Goal: Transaction & Acquisition: Purchase product/service

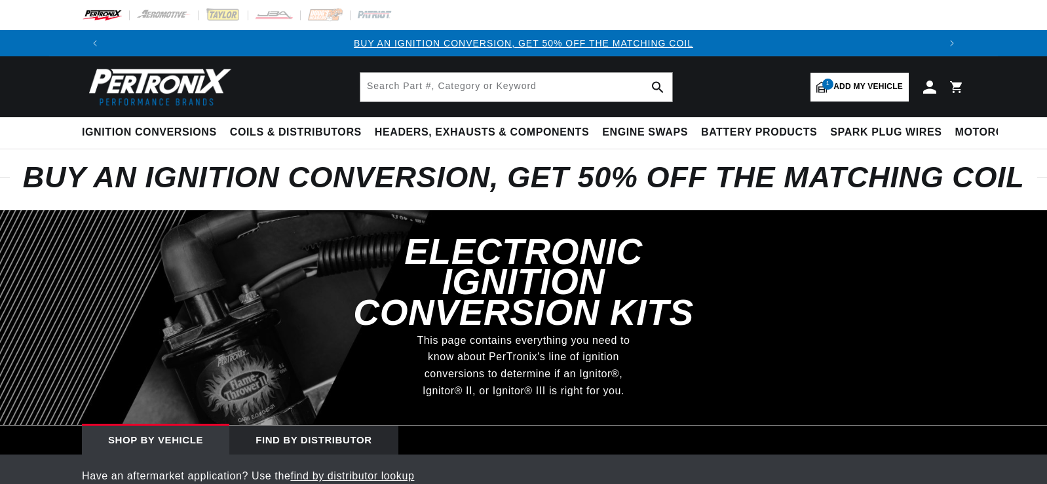
select select "1980"
select select "Triumph"
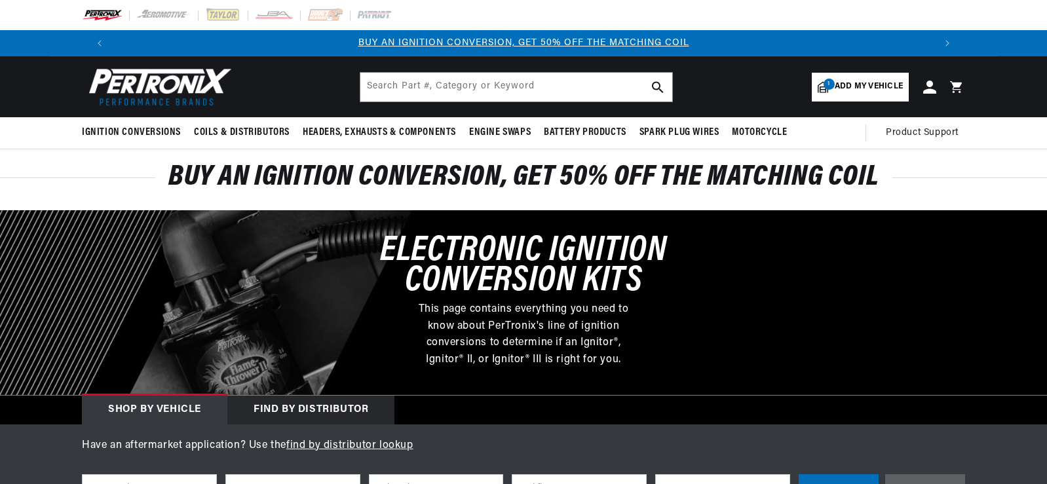
click at [859, 88] on span "Add my vehicle" at bounding box center [868, 87] width 68 height 12
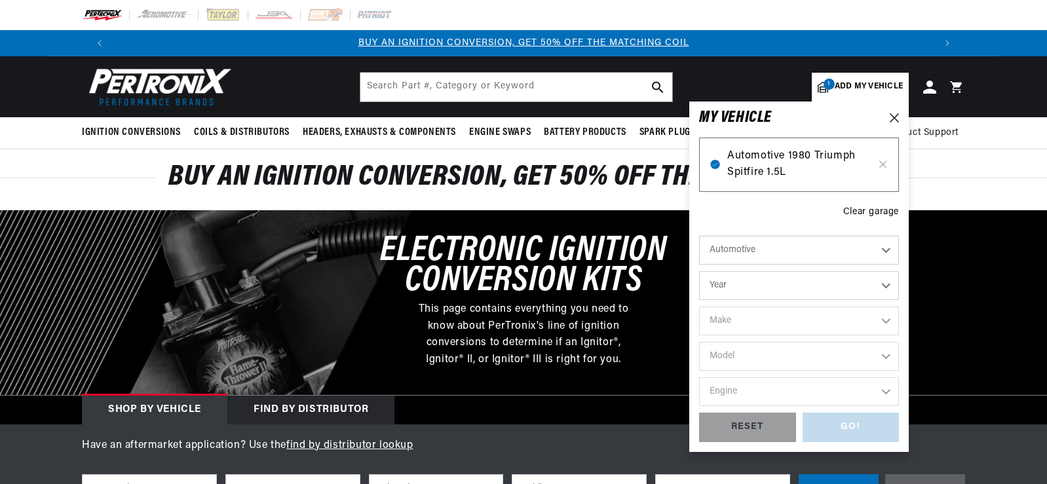
click at [792, 160] on span "Automotive 1980 Triumph Spitfire 1.5L" at bounding box center [798, 164] width 143 height 33
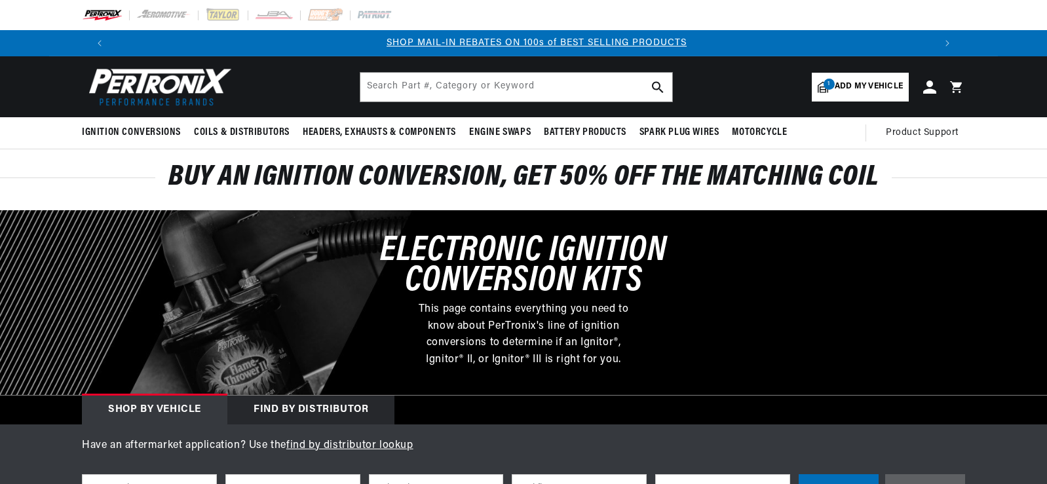
scroll to position [0, 818]
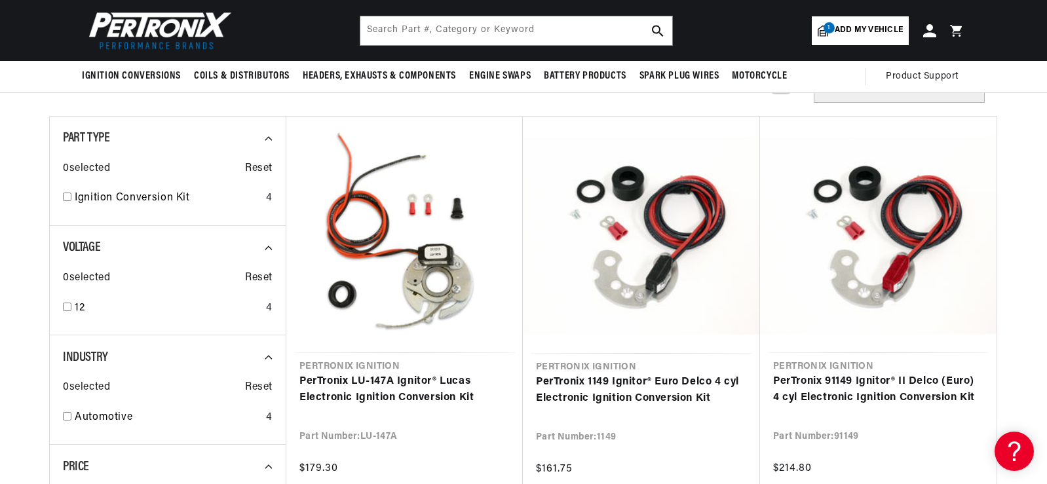
scroll to position [0, 1636]
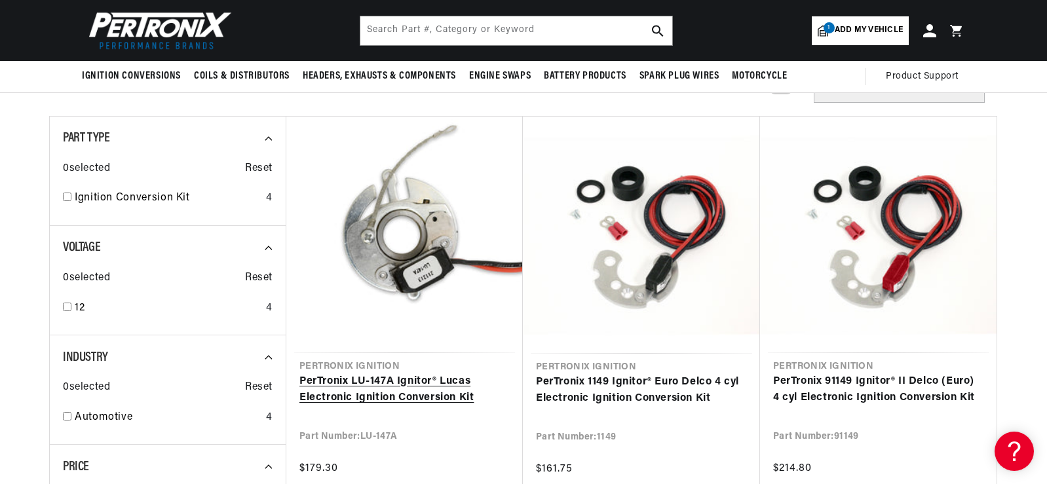
click at [447, 373] on link "PerTronix LU-147A Ignitor® Lucas Electronic Ignition Conversion Kit" at bounding box center [404, 389] width 210 height 33
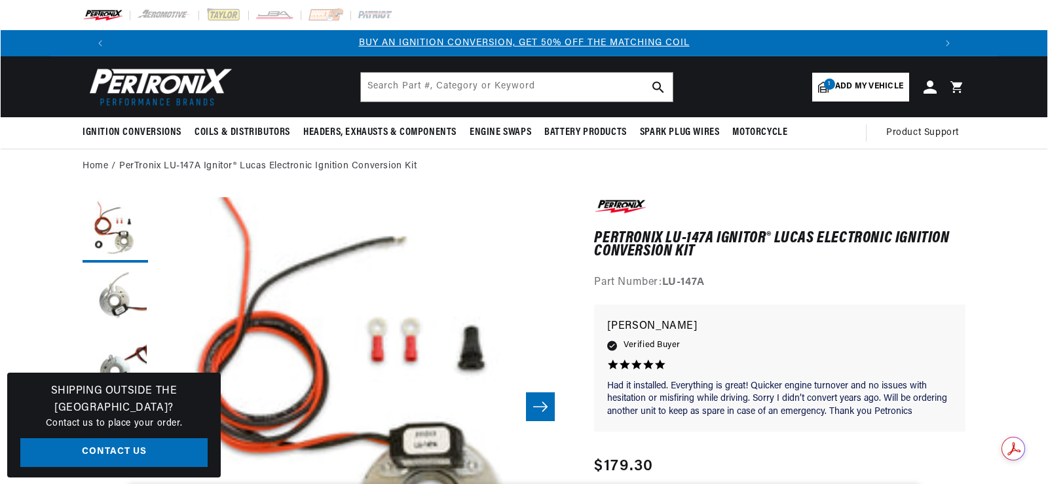
scroll to position [41, 0]
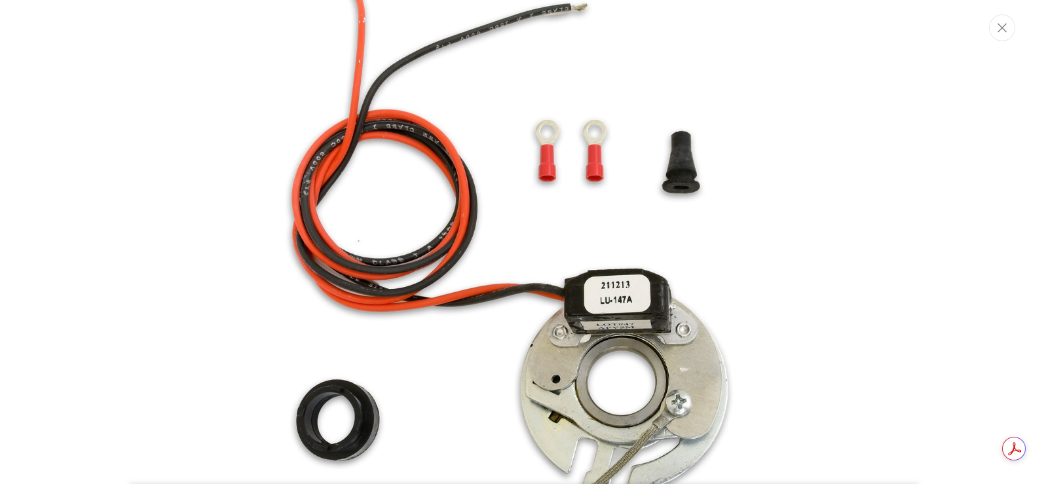
scroll to position [0, 818]
